Goal: Check status: Check status

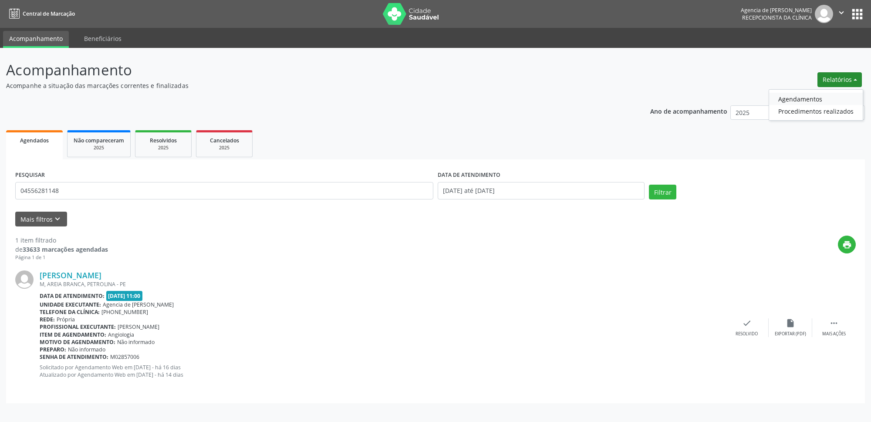
click at [807, 93] on link "Agendamentos" at bounding box center [816, 99] width 94 height 12
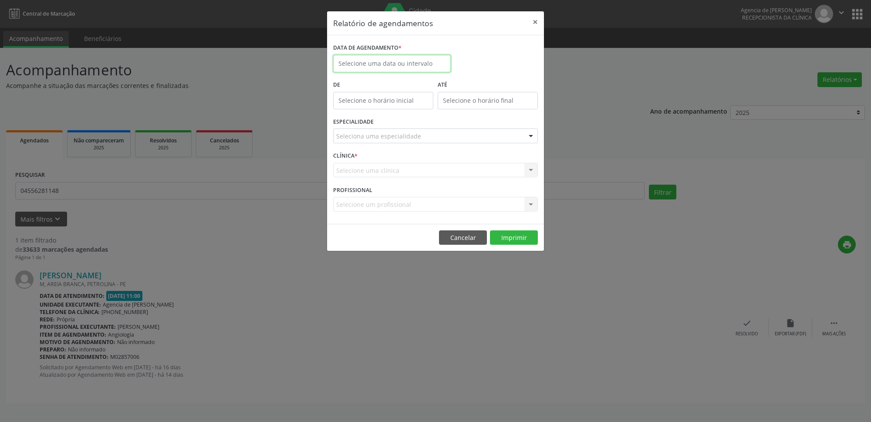
click at [422, 68] on input "text" at bounding box center [392, 63] width 118 height 17
click at [411, 162] on div "27 28 29 30 31 1 2 3 4 5 6 7 8 9 10 11 12 13 14 15 16 17 18 19 20 21 22 23 24 2…" at bounding box center [400, 152] width 134 height 105
click at [422, 163] on span "21" at bounding box center [419, 161] width 17 height 17
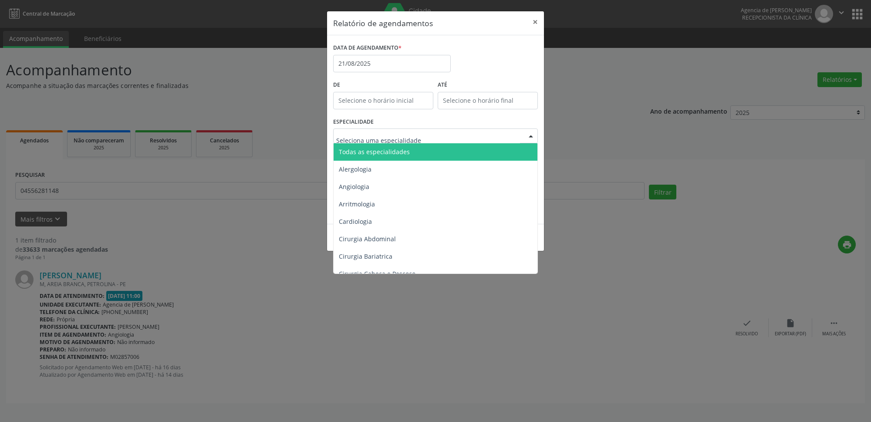
click at [420, 135] on div at bounding box center [435, 135] width 205 height 15
click at [422, 150] on span "Todas as especialidades" at bounding box center [436, 151] width 205 height 17
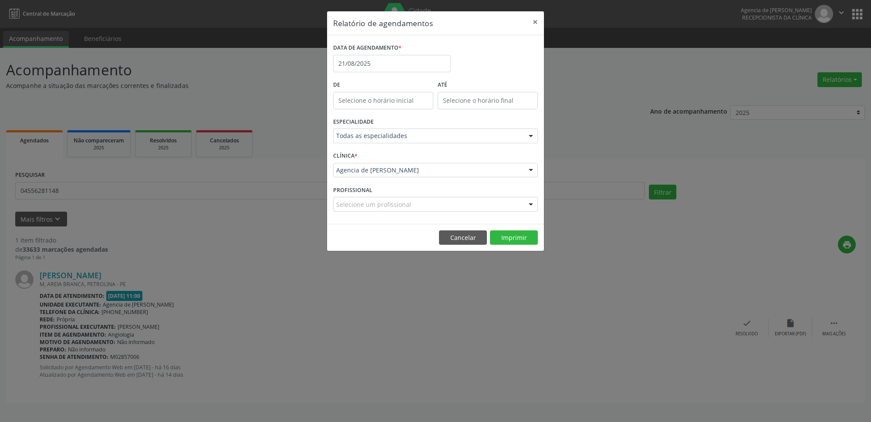
click at [514, 246] on footer "Cancelar Imprimir" at bounding box center [435, 237] width 217 height 27
click at [509, 239] on button "Imprimir" at bounding box center [514, 237] width 48 height 15
click at [362, 63] on input "21/08/2025" at bounding box center [392, 63] width 118 height 17
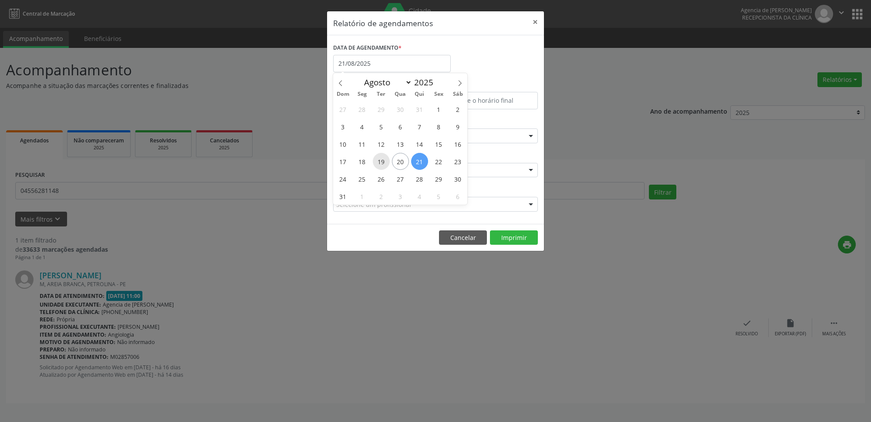
click at [383, 159] on span "19" at bounding box center [381, 161] width 17 height 17
type input "[DATE]"
click at [383, 159] on span "19" at bounding box center [381, 161] width 17 height 17
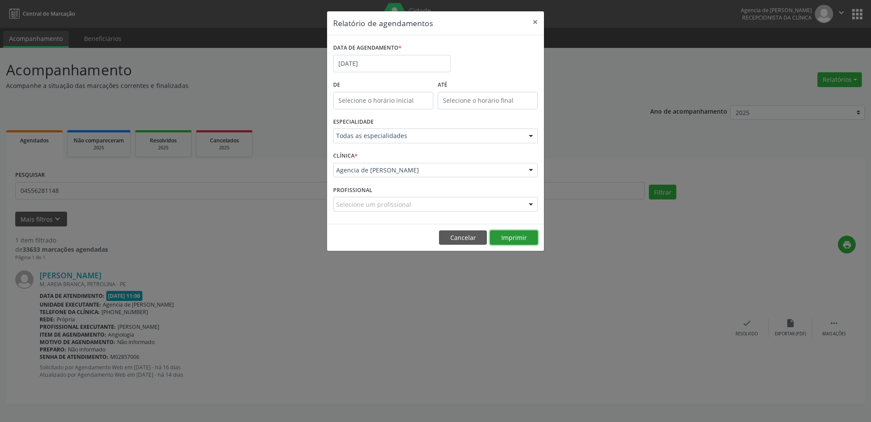
click at [510, 244] on button "Imprimir" at bounding box center [514, 237] width 48 height 15
click at [536, 22] on button "×" at bounding box center [535, 21] width 17 height 21
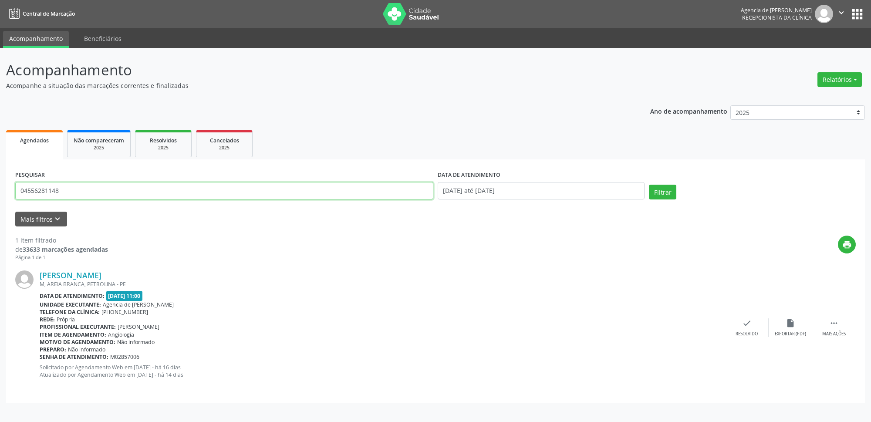
click at [269, 183] on input "04556281148" at bounding box center [224, 190] width 418 height 17
click at [271, 183] on input "04556281148" at bounding box center [224, 190] width 418 height 17
type input "0"
click at [207, 192] on input "text" at bounding box center [224, 190] width 418 height 17
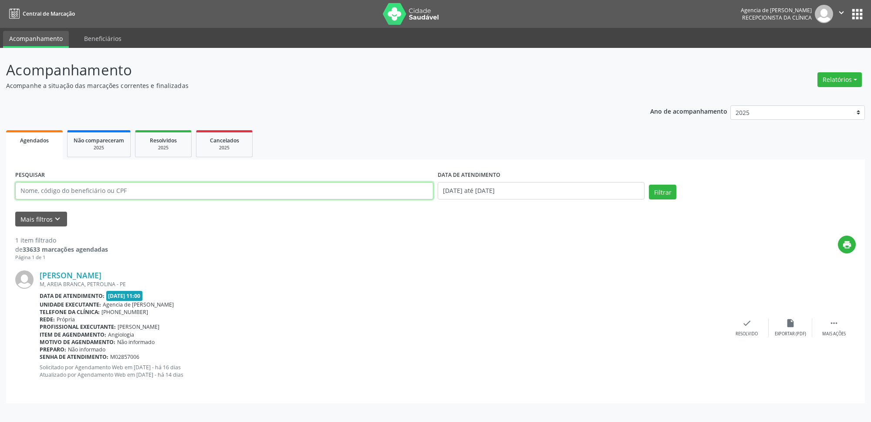
click at [207, 192] on input "text" at bounding box center [224, 190] width 418 height 17
type input "[PERSON_NAME]"
click at [662, 196] on button "Filtrar" at bounding box center [662, 192] width 27 height 15
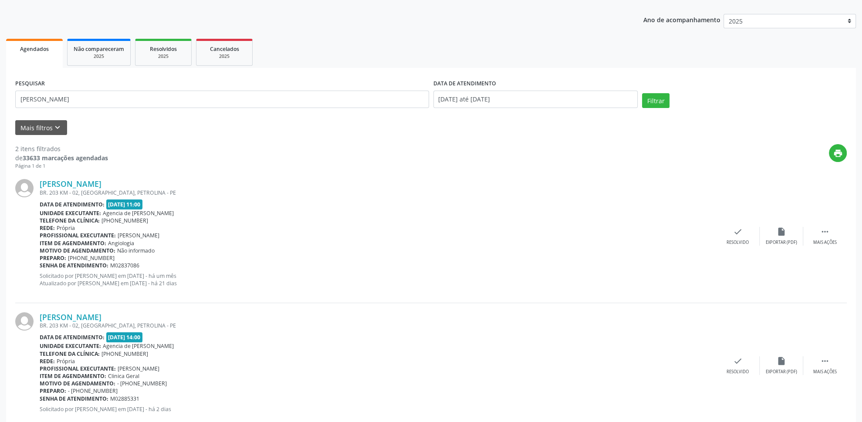
scroll to position [113, 0]
